Goal: Register for event/course

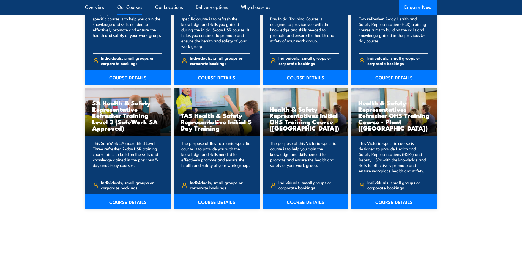
scroll to position [798, 0]
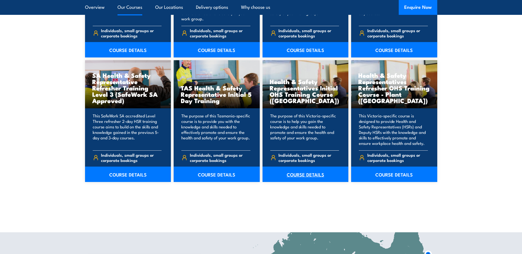
click at [308, 172] on link "COURSE DETAILS" at bounding box center [306, 174] width 86 height 15
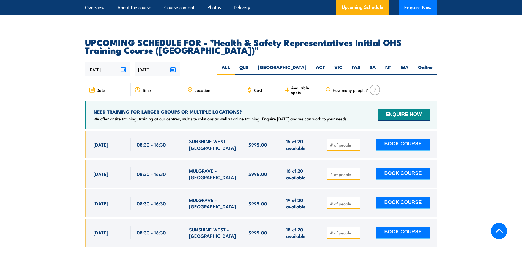
scroll to position [936, 0]
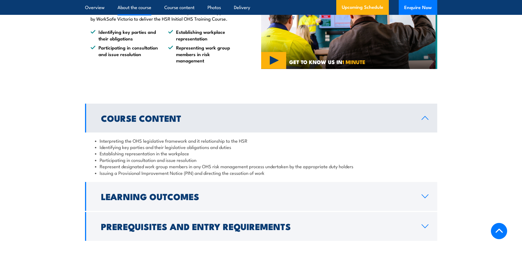
scroll to position [468, 0]
